Goal: Information Seeking & Learning: Learn about a topic

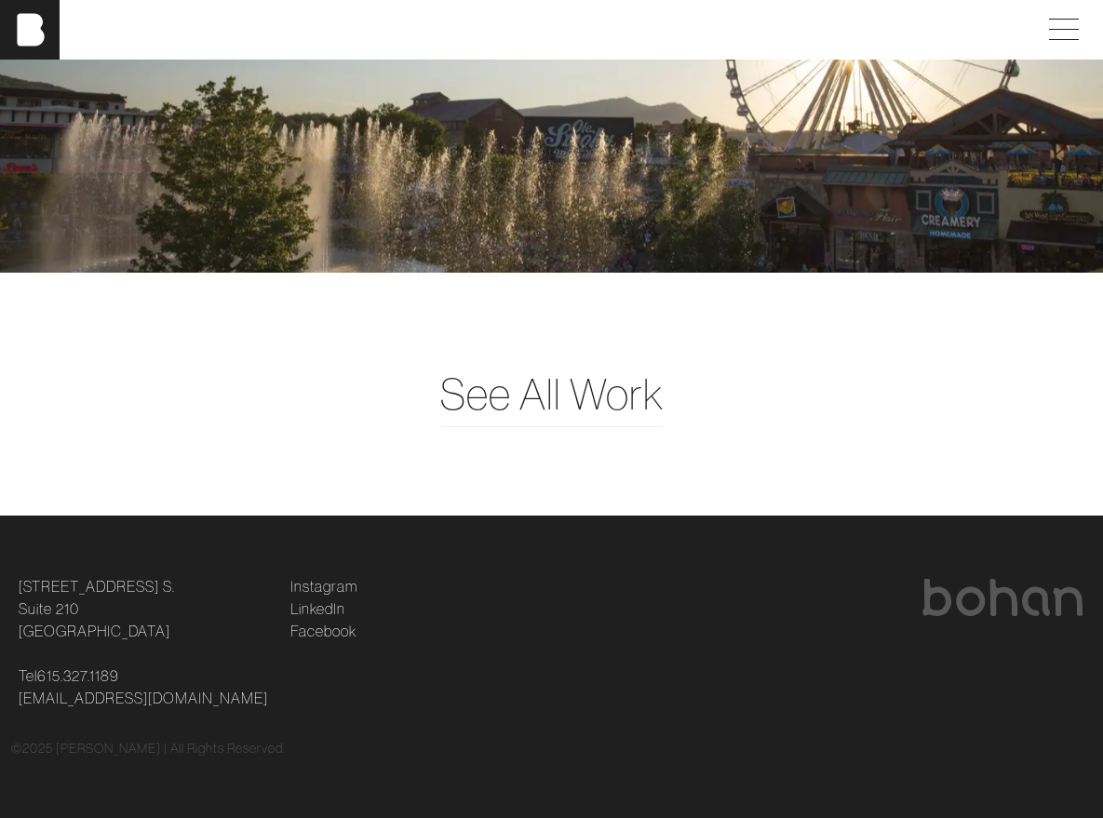
scroll to position [4664, 0]
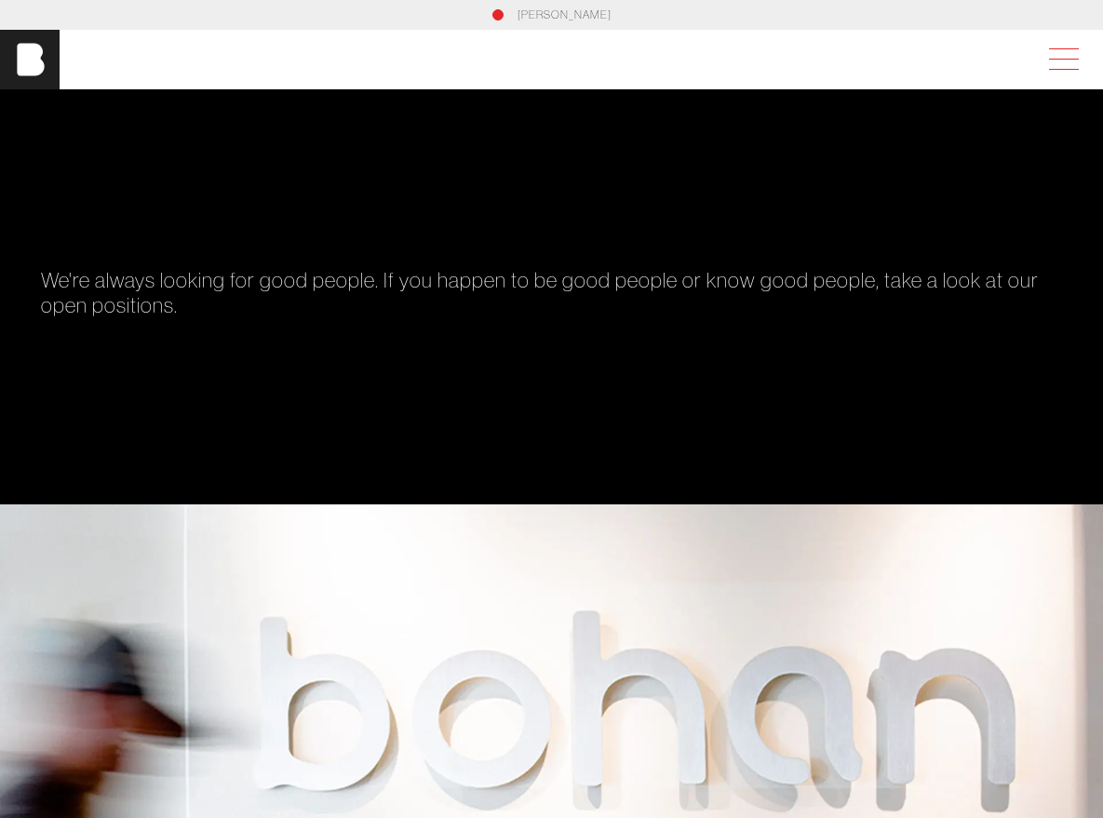
click at [1076, 56] on span at bounding box center [1059, 59] width 43 height 33
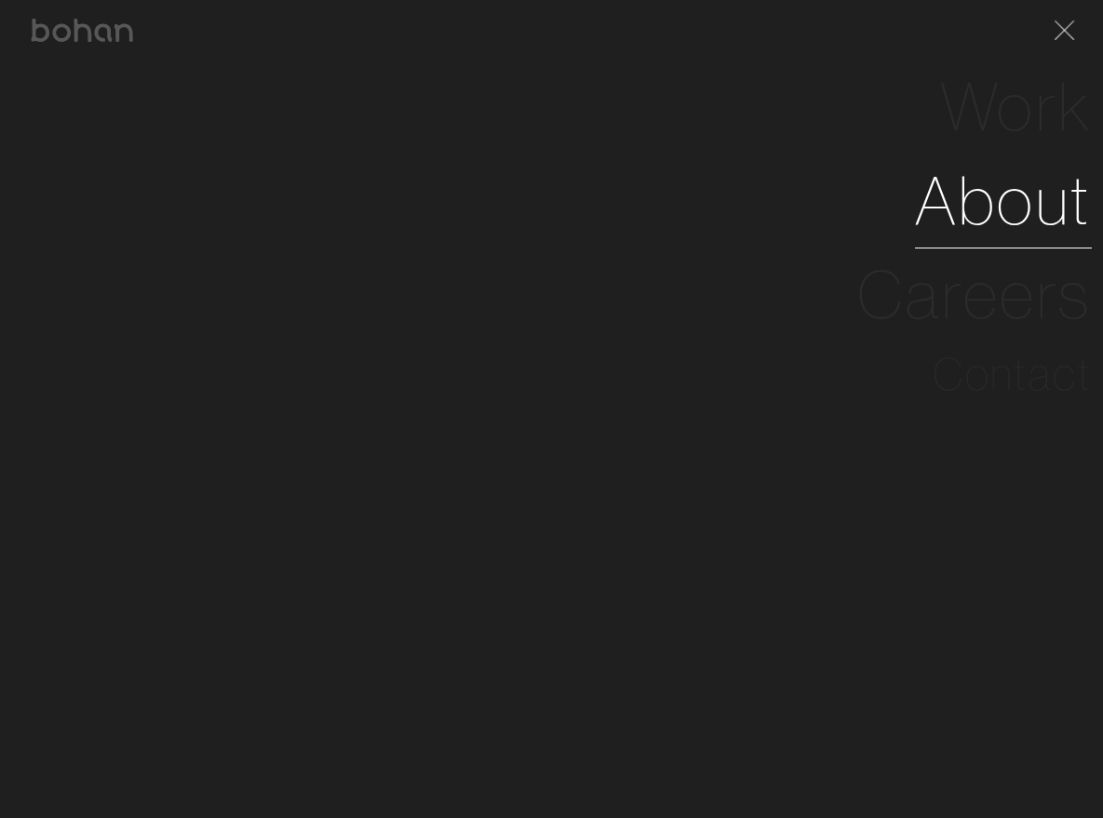
click at [1018, 210] on link "About" at bounding box center [1003, 201] width 177 height 94
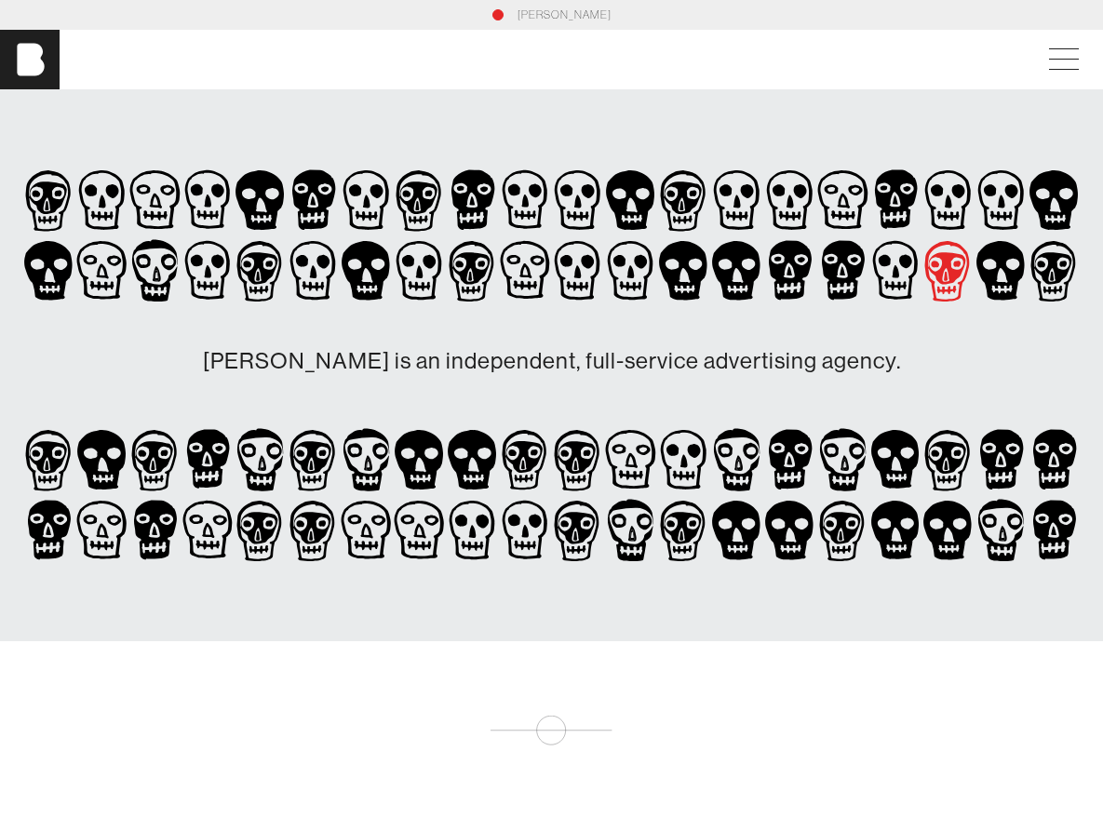
click at [941, 247] on icon at bounding box center [947, 270] width 53 height 70
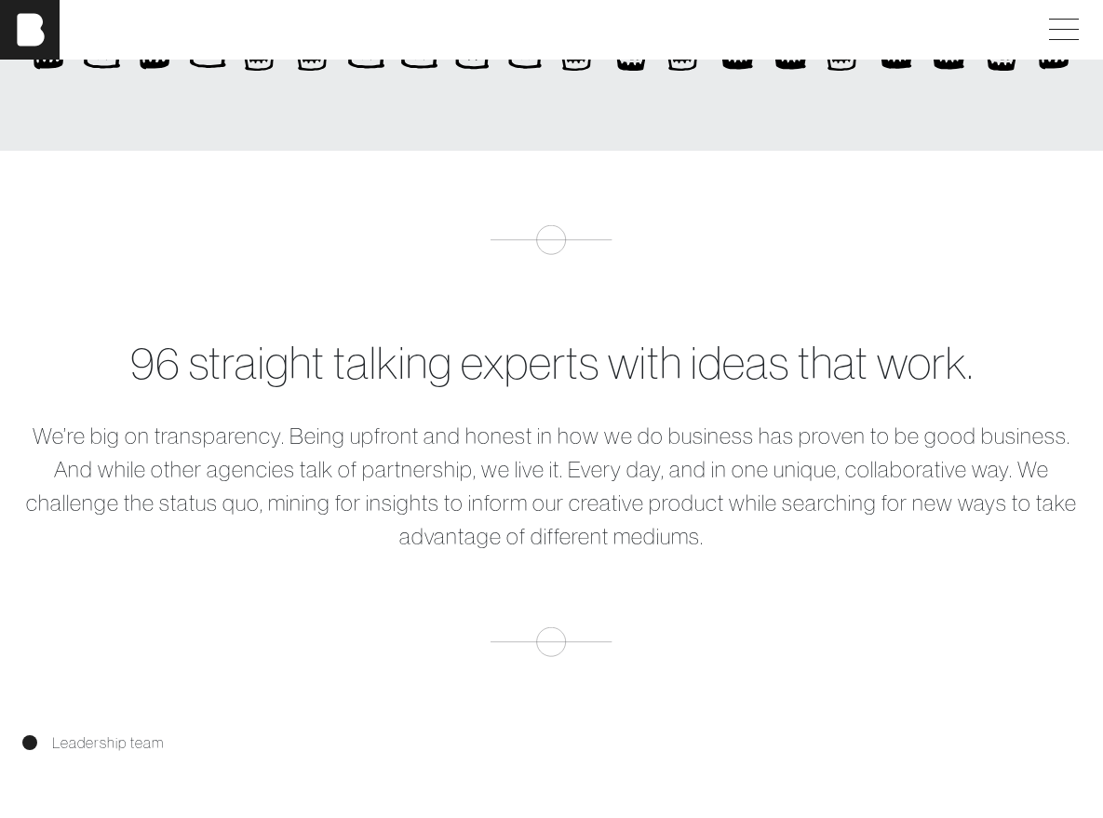
scroll to position [497, 0]
